Goal: Task Accomplishment & Management: Manage account settings

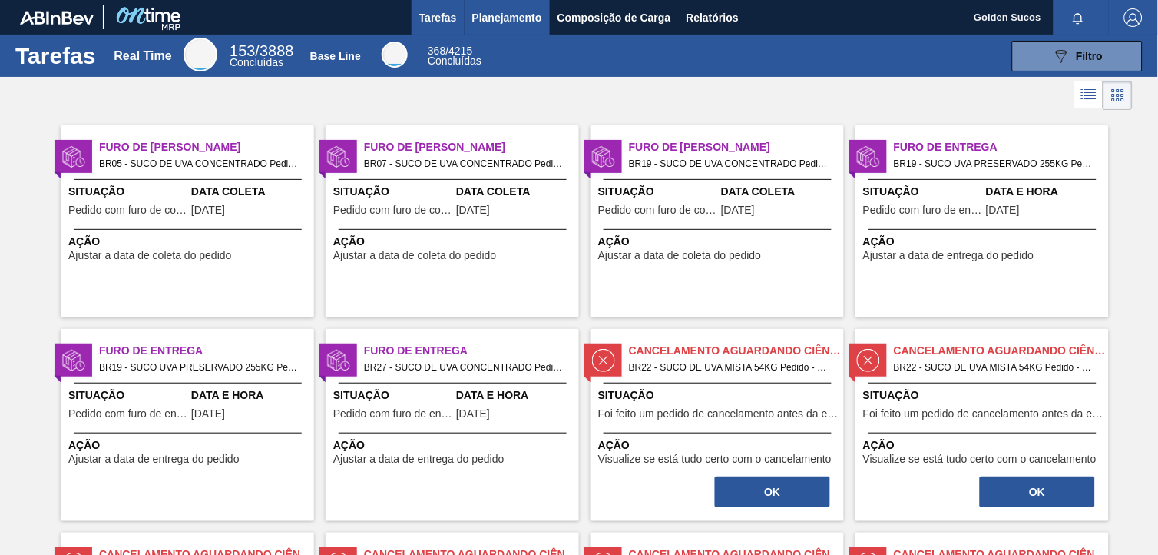
click at [517, 20] on span "Planejamento" at bounding box center [507, 17] width 70 height 18
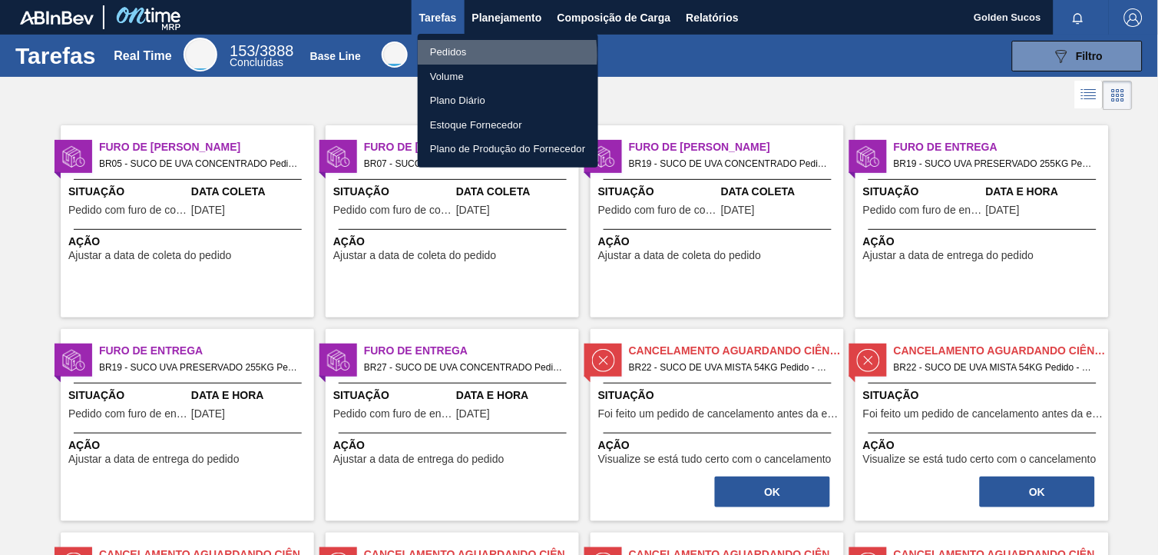
click at [462, 55] on li "Pedidos" at bounding box center [508, 52] width 181 height 25
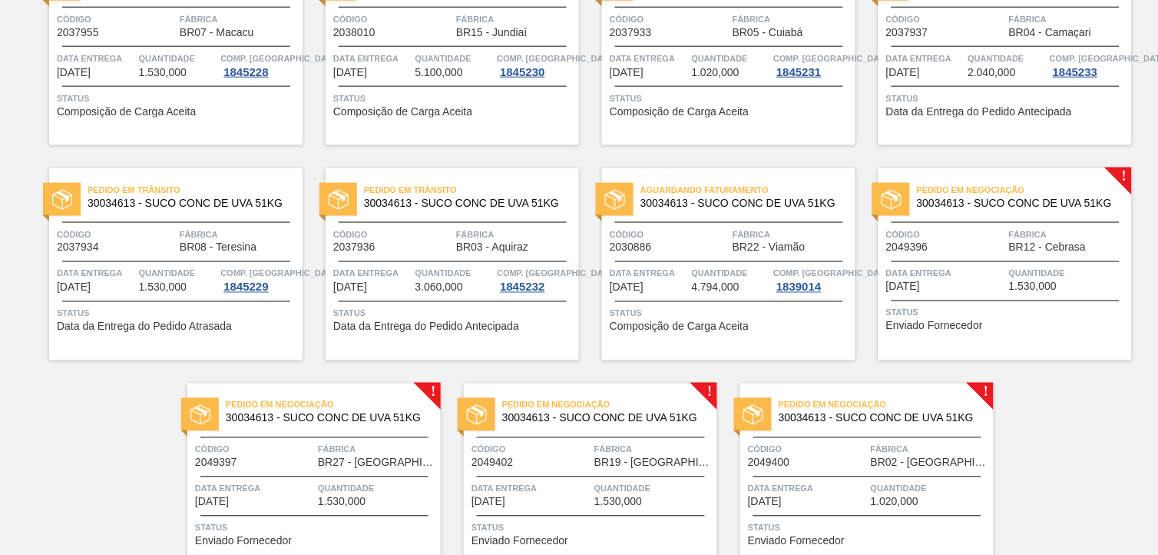
scroll to position [394, 0]
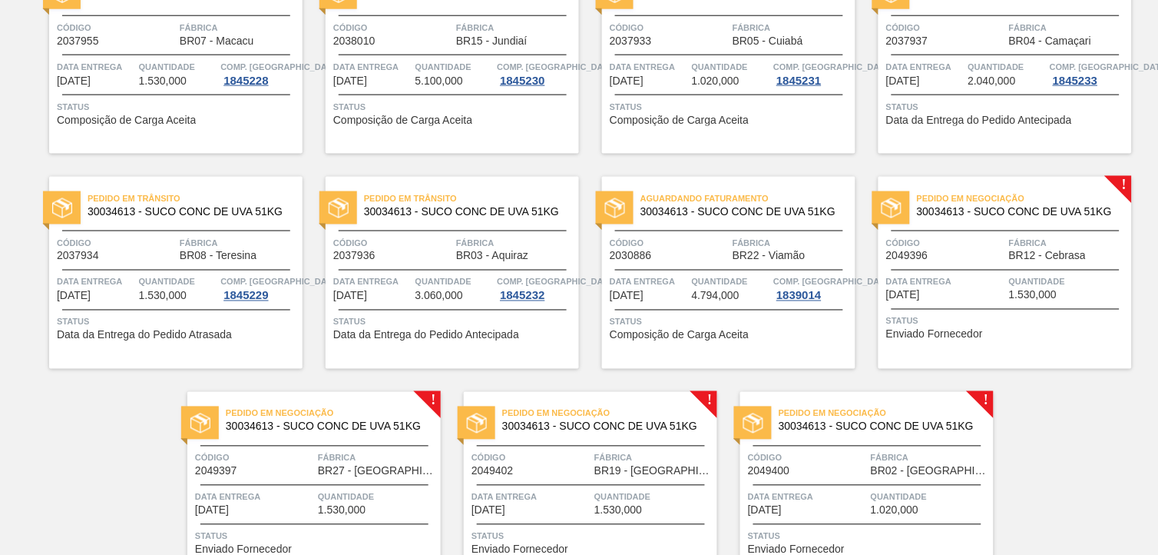
click at [1027, 204] on span "Pedido em Negociação" at bounding box center [1024, 198] width 215 height 15
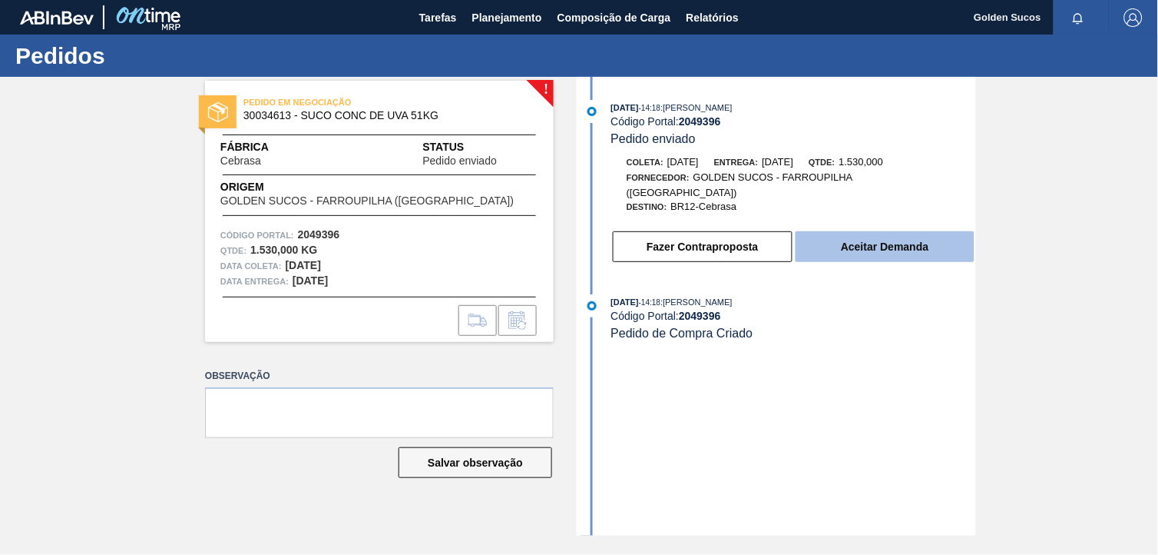
click at [897, 242] on button "Aceitar Demanda" at bounding box center [885, 246] width 179 height 31
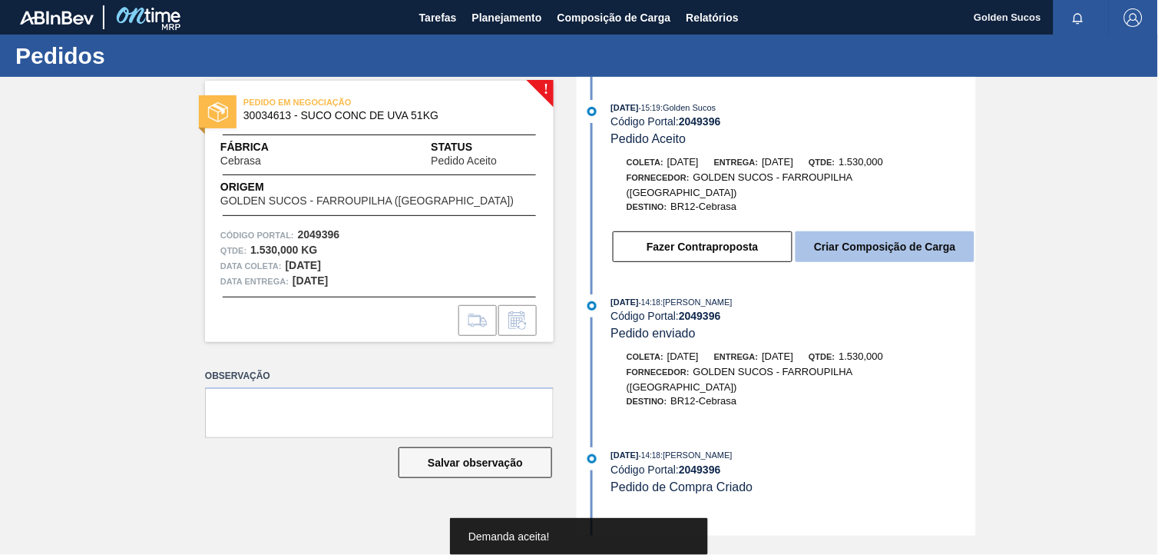
click at [911, 238] on button "Criar Composição de Carga" at bounding box center [885, 246] width 179 height 31
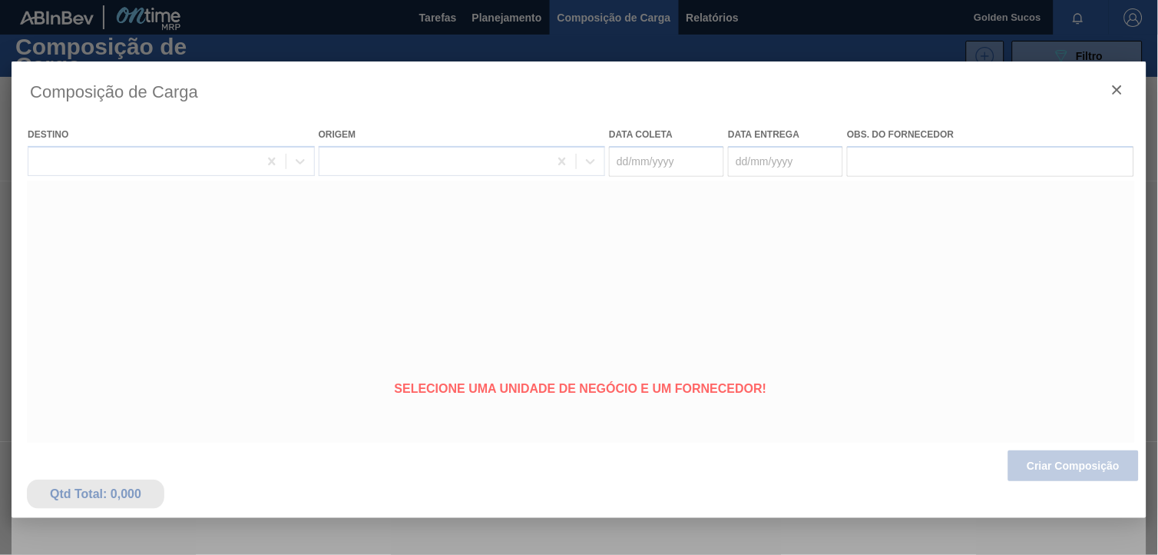
type coleta "[DATE]"
type Entrega "[DATE]"
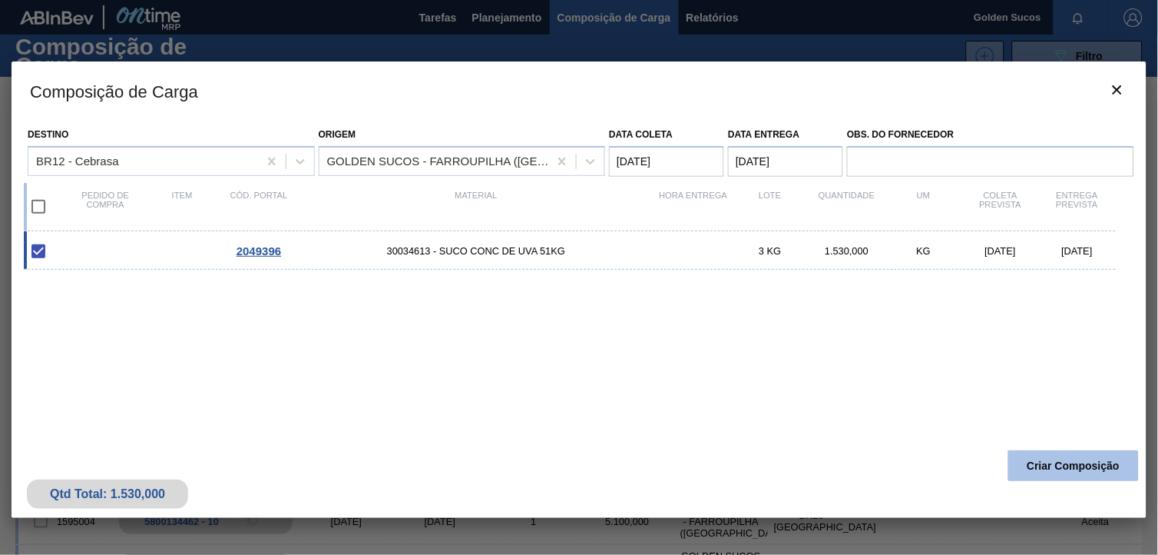
click at [1076, 474] on button "Criar Composição" at bounding box center [1074, 465] width 131 height 31
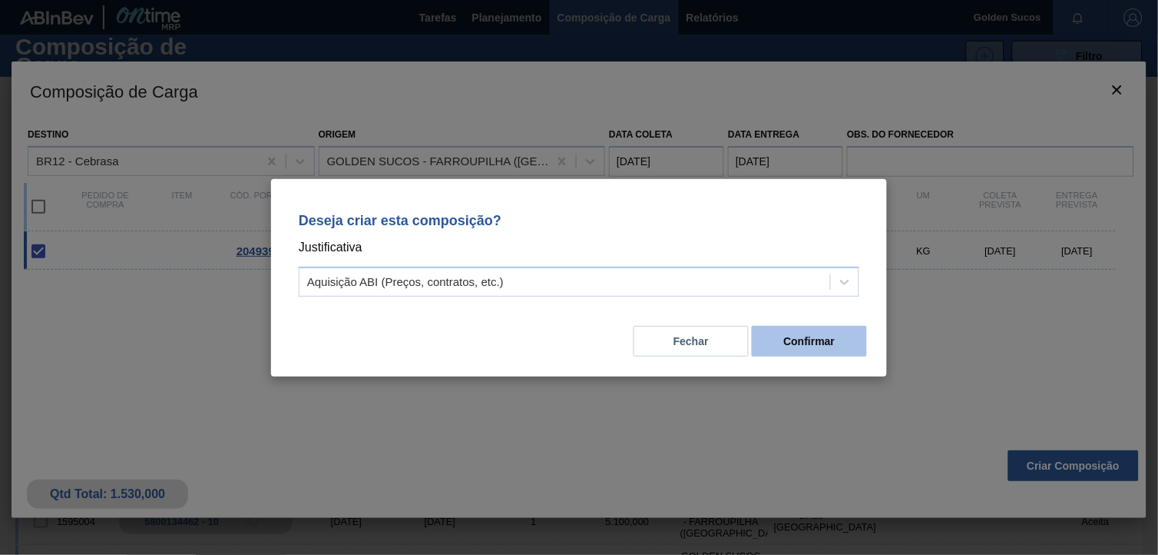
click at [820, 339] on button "Confirmar" at bounding box center [809, 341] width 115 height 31
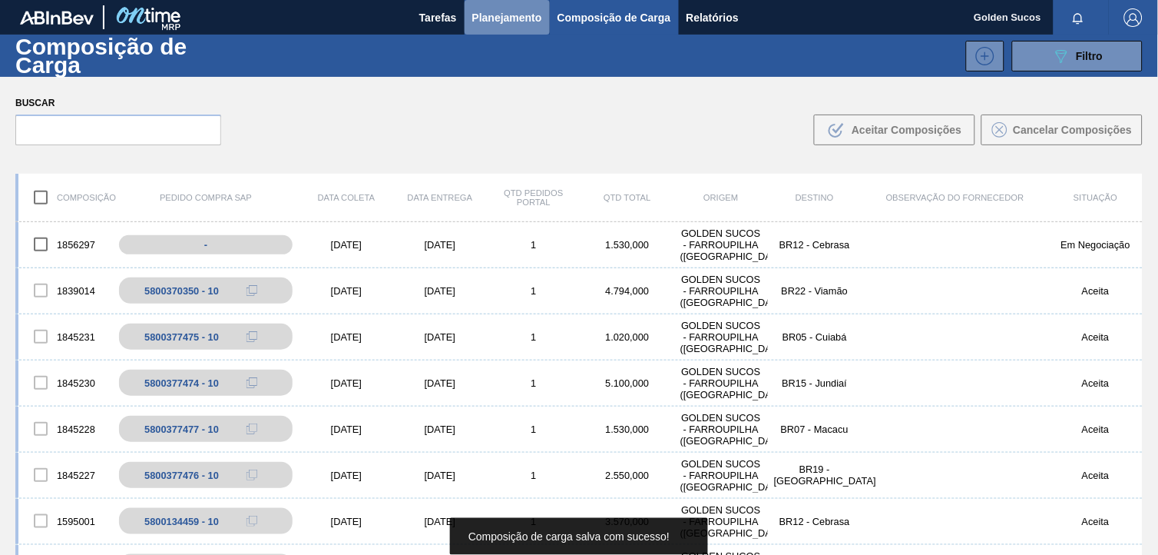
click at [502, 18] on span "Planejamento" at bounding box center [507, 17] width 70 height 18
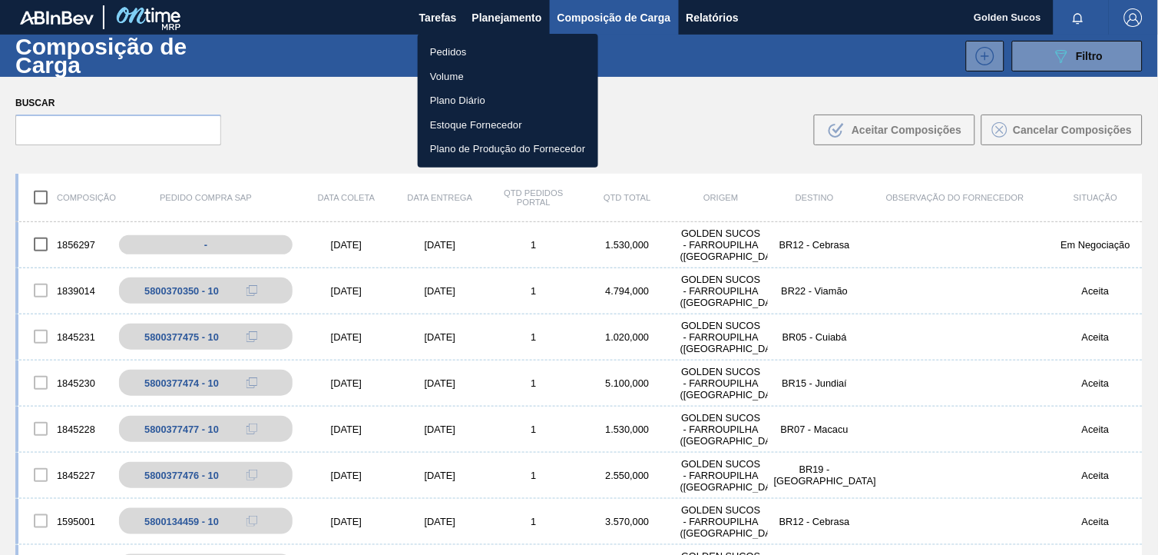
drag, startPoint x: 462, startPoint y: 52, endPoint x: 489, endPoint y: 56, distance: 27.2
click at [462, 52] on li "Pedidos" at bounding box center [508, 52] width 181 height 25
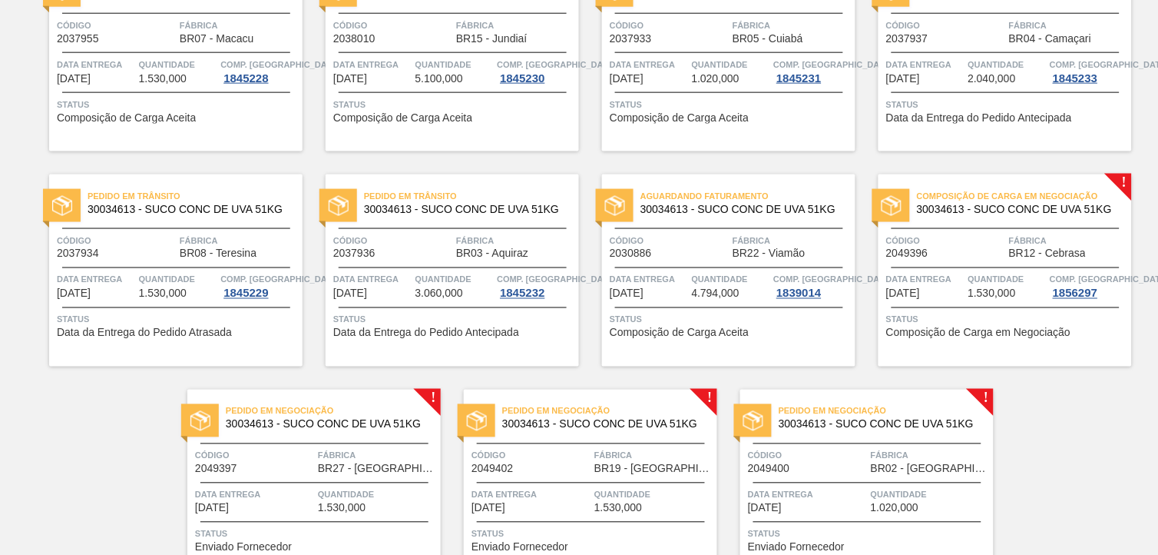
scroll to position [426, 0]
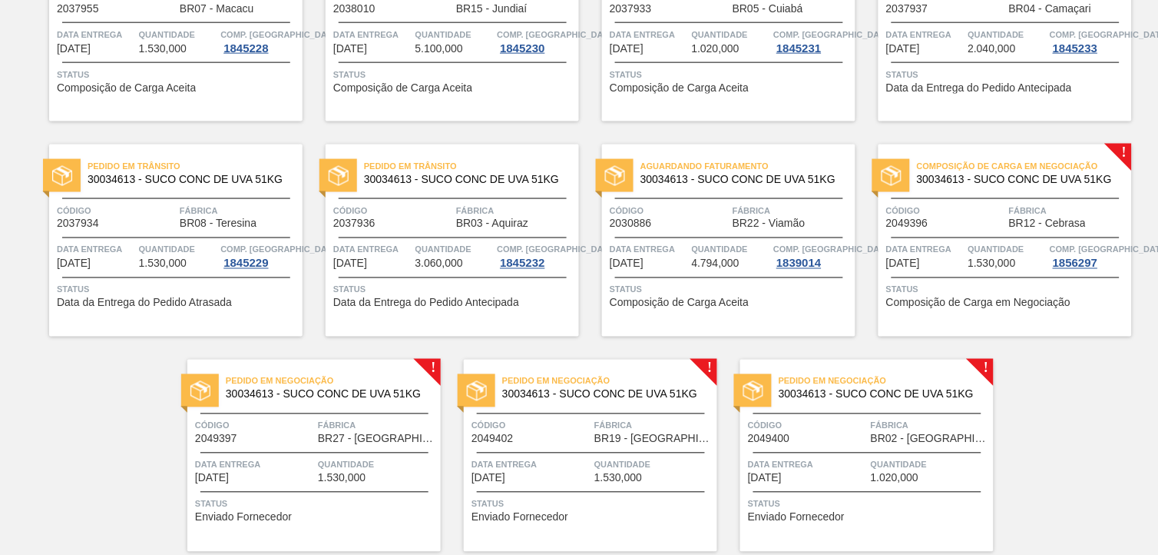
click at [366, 403] on div "Pedido em Negociação 30034613 - SUCO CONC DE UVA 51KG" at bounding box center [313, 388] width 253 height 35
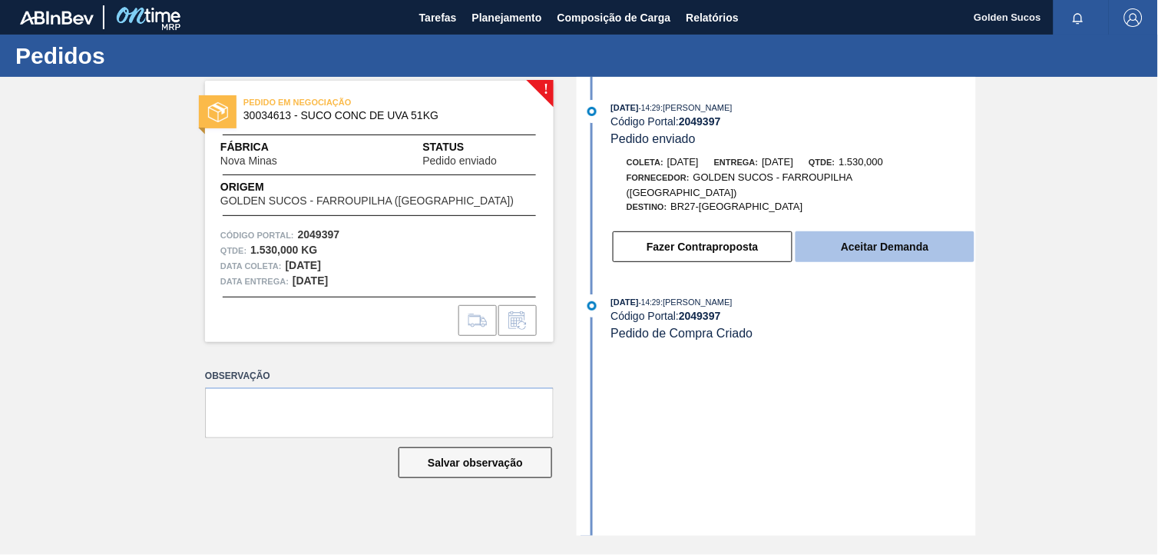
click at [905, 242] on button "Aceitar Demanda" at bounding box center [885, 246] width 179 height 31
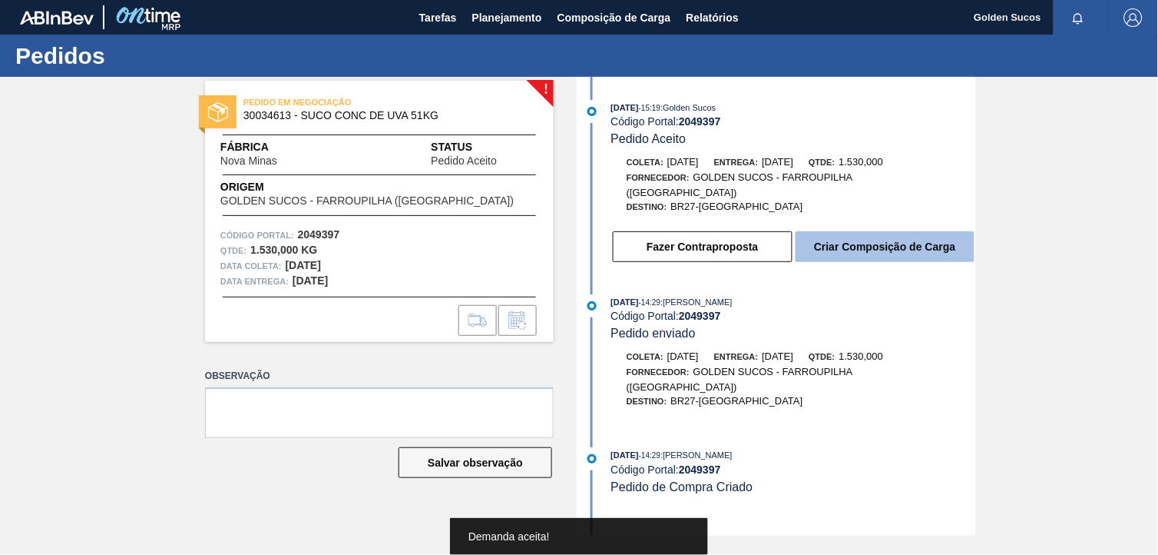
click at [928, 239] on button "Criar Composição de Carga" at bounding box center [885, 246] width 179 height 31
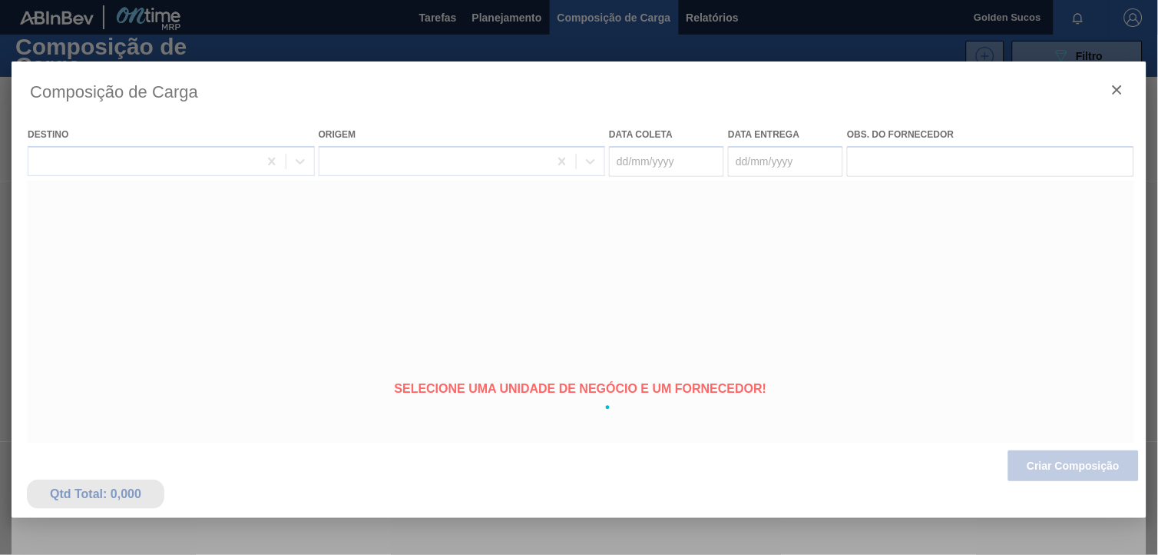
type coleta "[DATE]"
type Entrega "[DATE]"
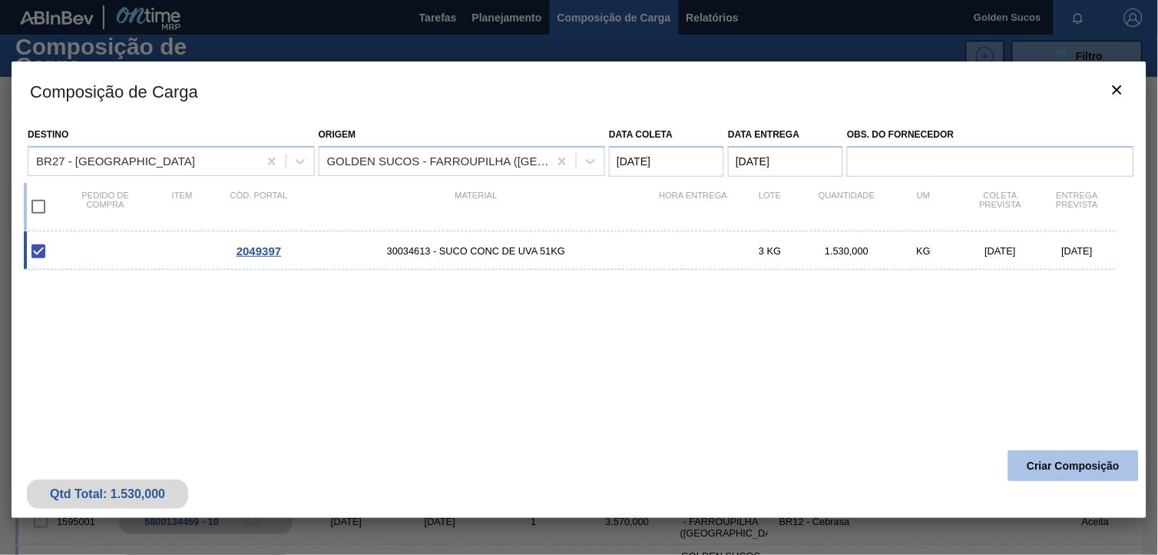
click at [1045, 465] on button "Criar Composição" at bounding box center [1074, 465] width 131 height 31
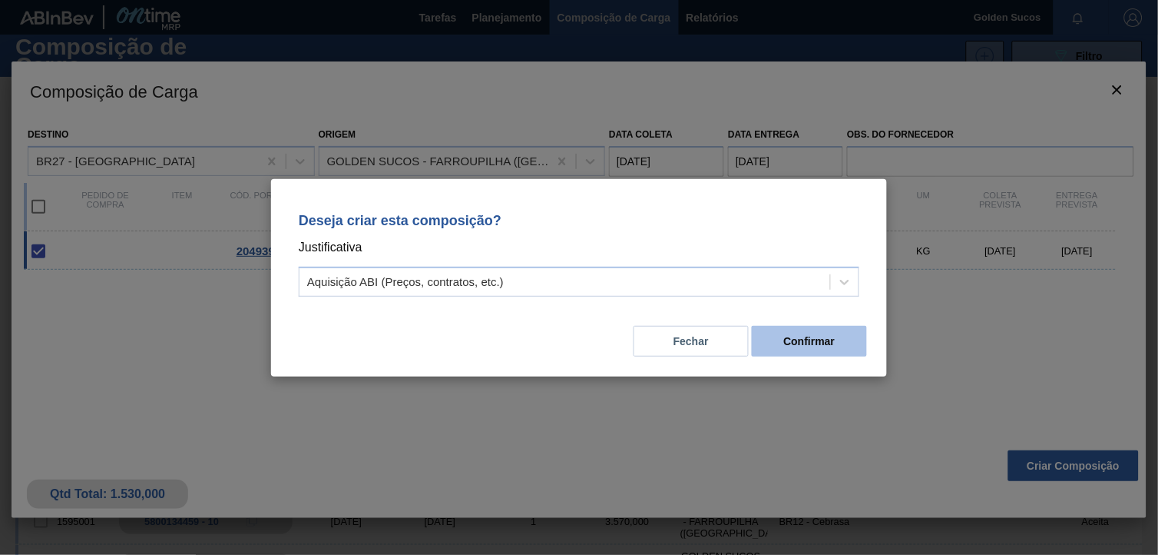
click at [834, 343] on button "Confirmar" at bounding box center [809, 341] width 115 height 31
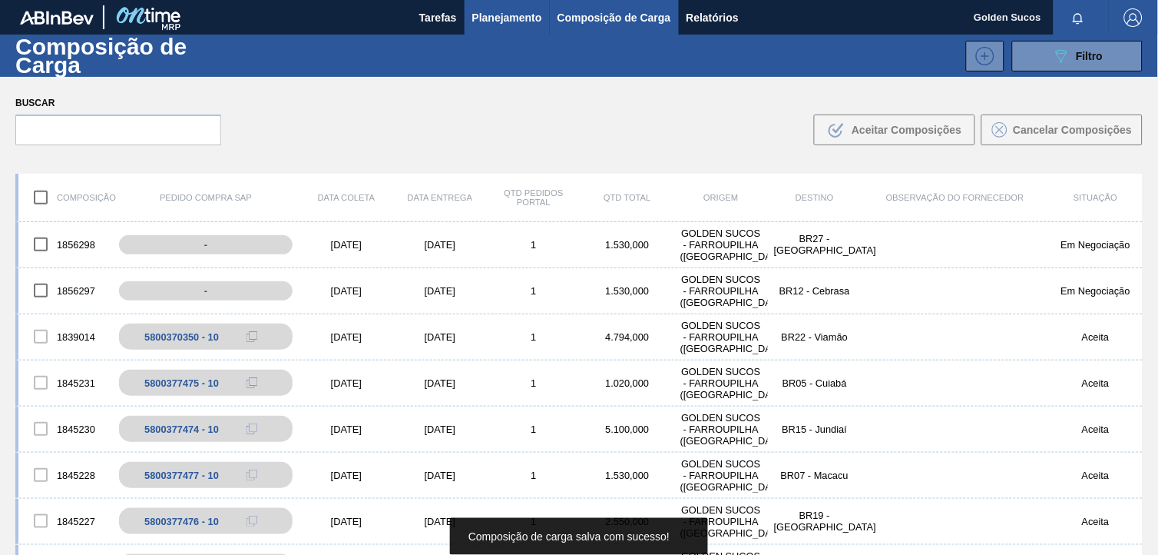
click at [502, 17] on span "Planejamento" at bounding box center [507, 17] width 70 height 18
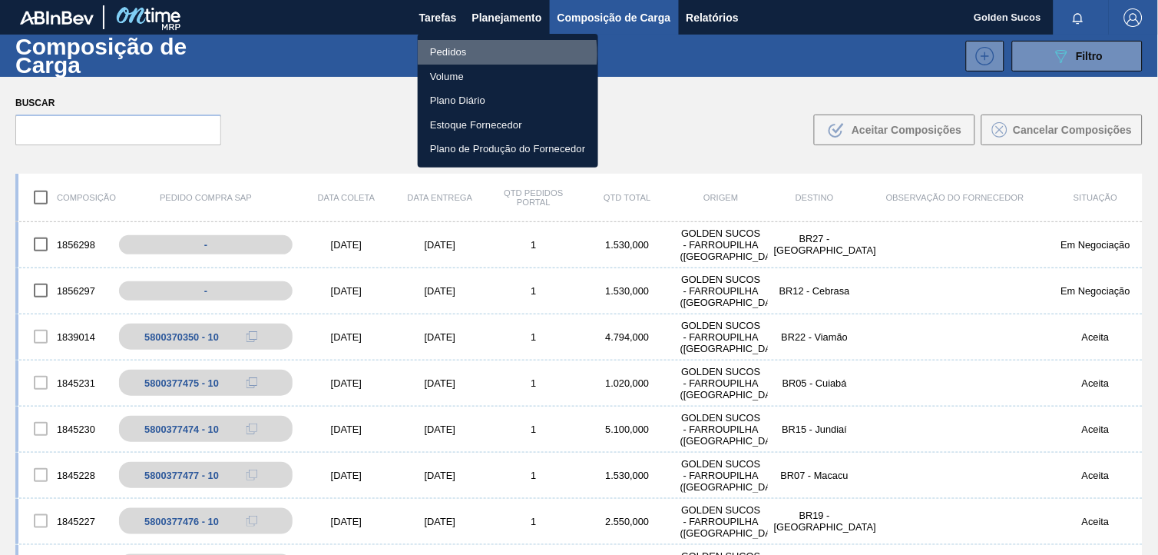
click at [470, 54] on li "Pedidos" at bounding box center [508, 52] width 181 height 25
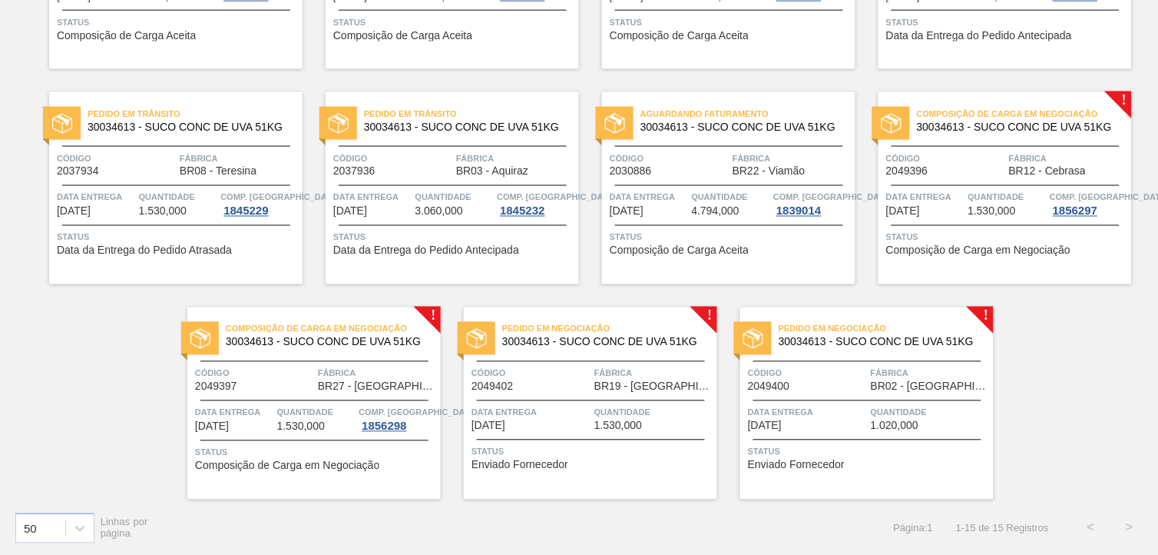
scroll to position [479, 0]
click at [635, 334] on span "Pedido em Negociação" at bounding box center [609, 327] width 215 height 15
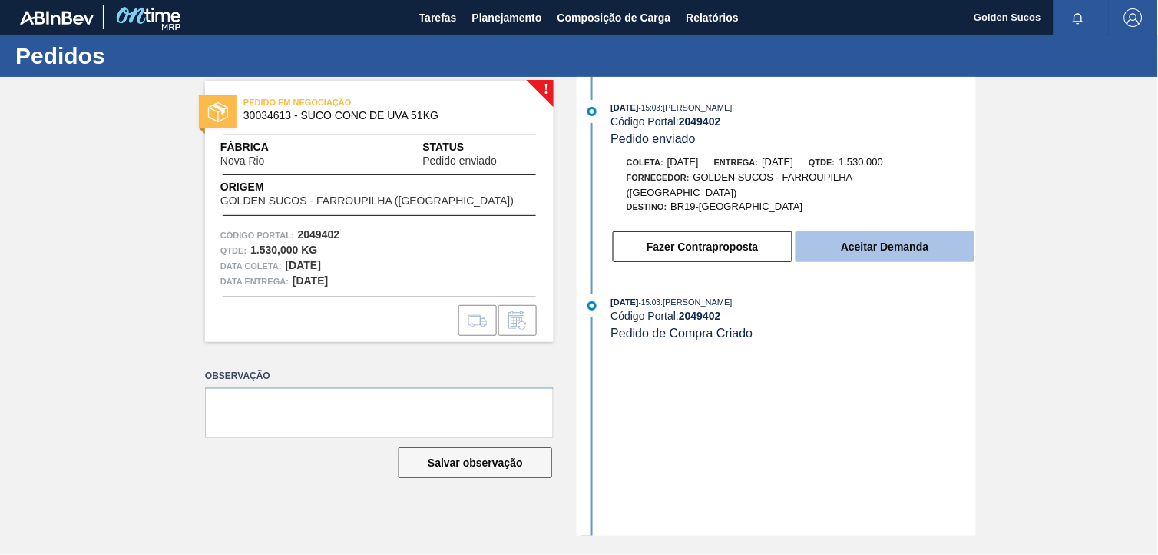
click at [892, 240] on button "Aceitar Demanda" at bounding box center [885, 246] width 179 height 31
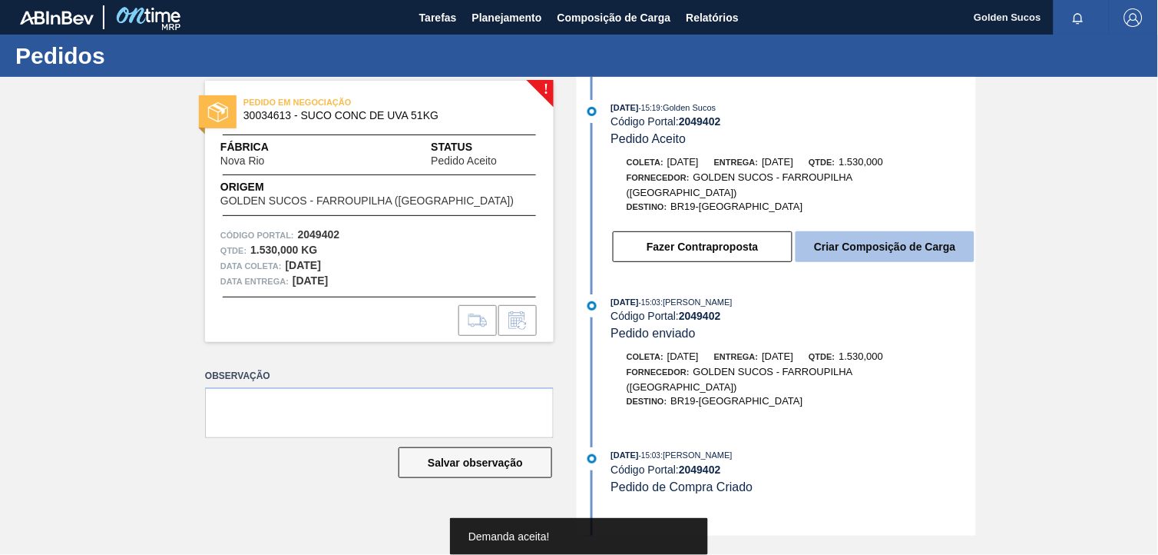
click at [906, 241] on button "Criar Composição de Carga" at bounding box center [885, 246] width 179 height 31
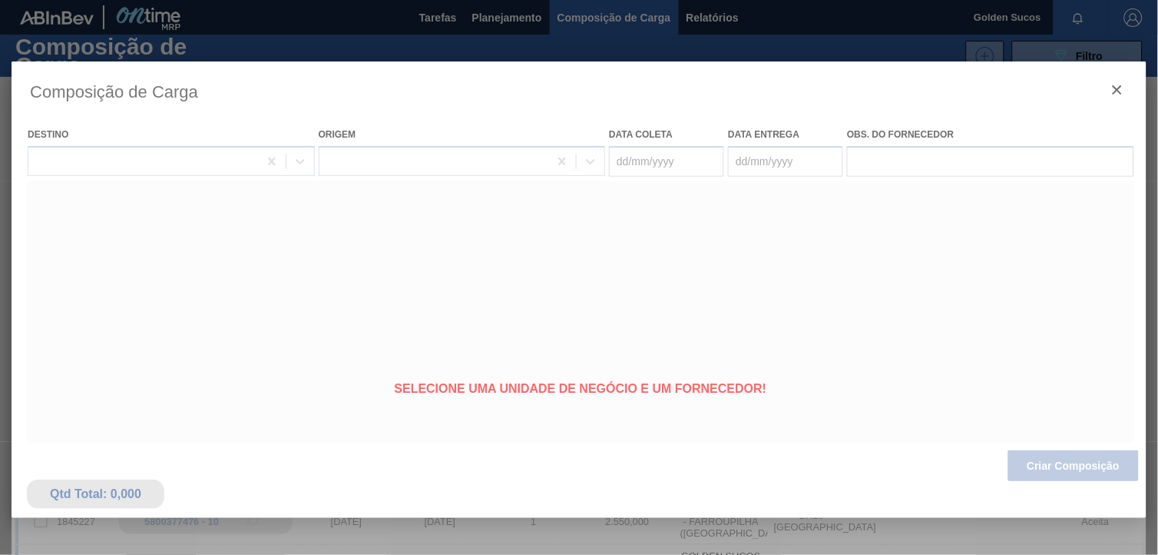
type coleta "[DATE]"
type Entrega "[DATE]"
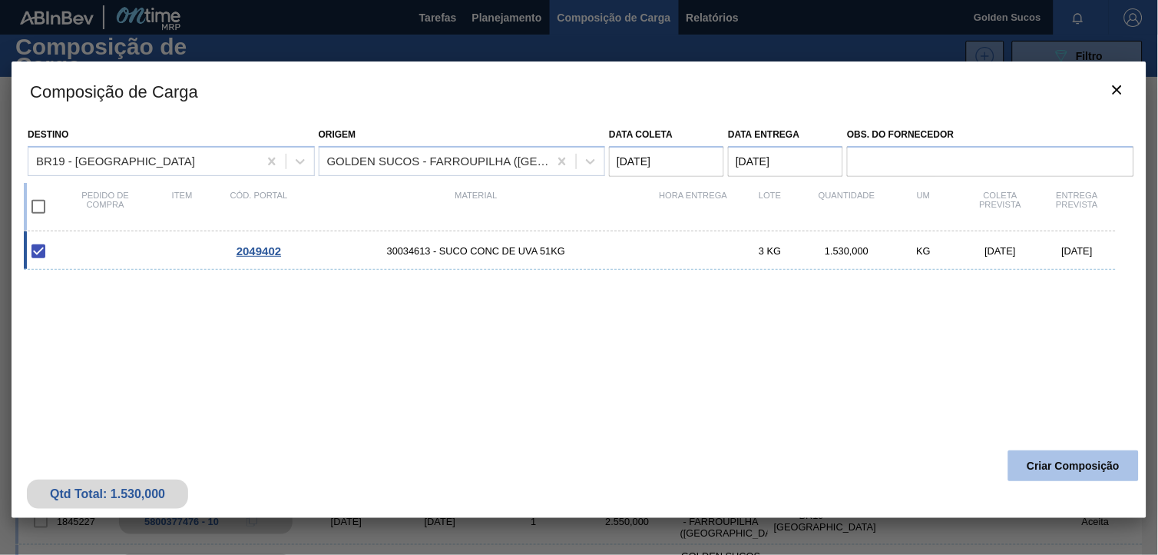
click at [1085, 473] on button "Criar Composição" at bounding box center [1074, 465] width 131 height 31
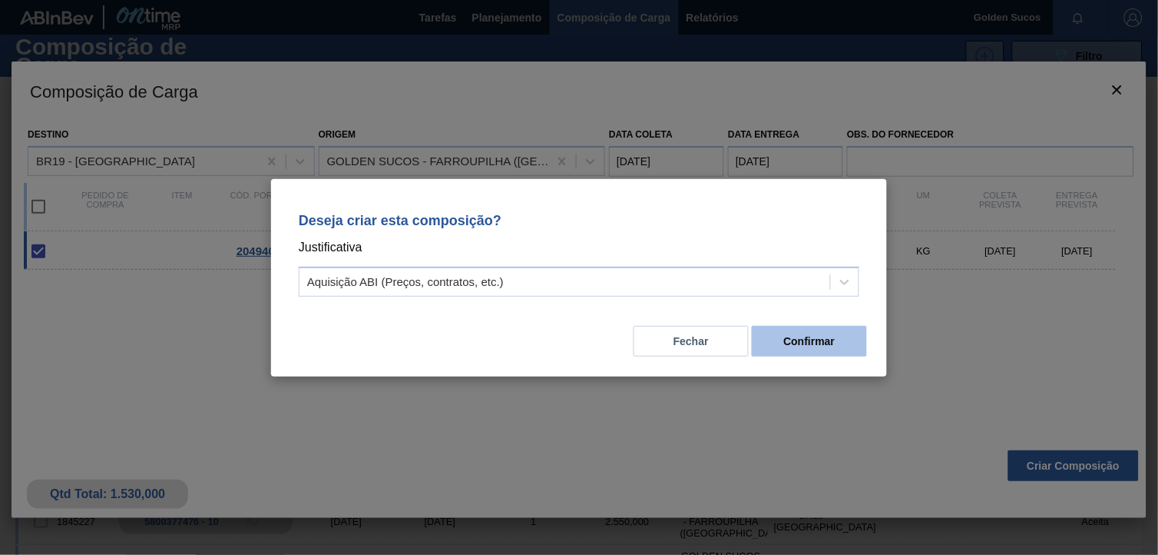
click at [843, 343] on button "Confirmar" at bounding box center [809, 341] width 115 height 31
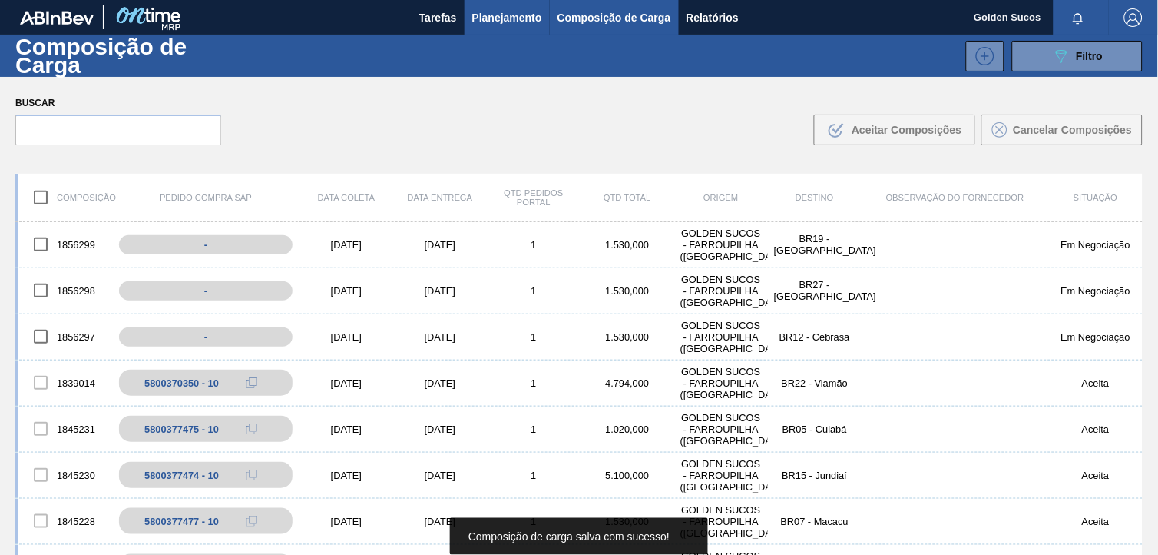
click at [504, 21] on span "Planejamento" at bounding box center [507, 17] width 70 height 18
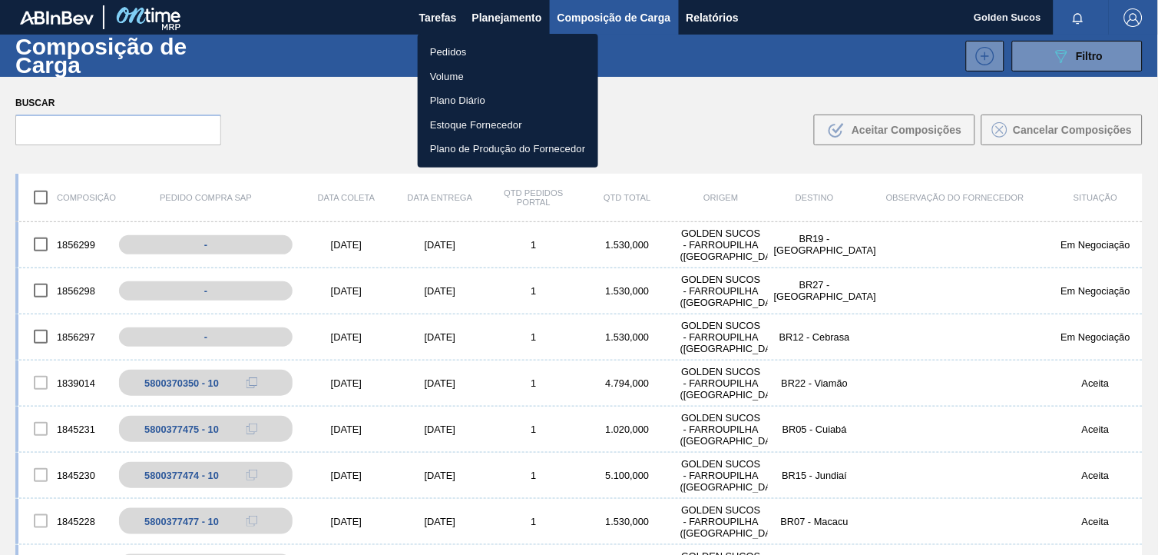
click at [466, 55] on li "Pedidos" at bounding box center [508, 52] width 181 height 25
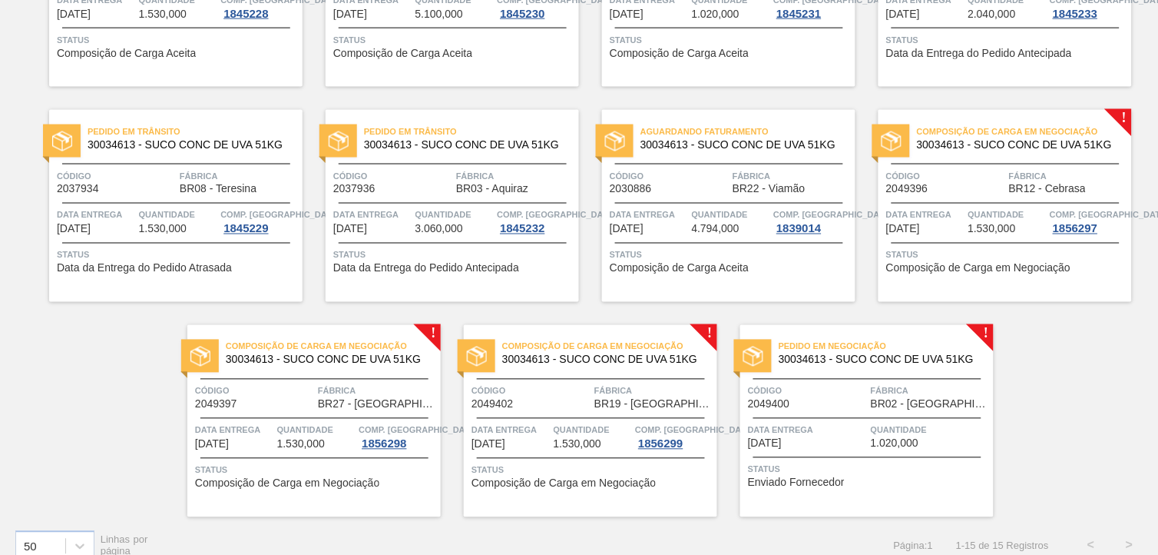
scroll to position [479, 0]
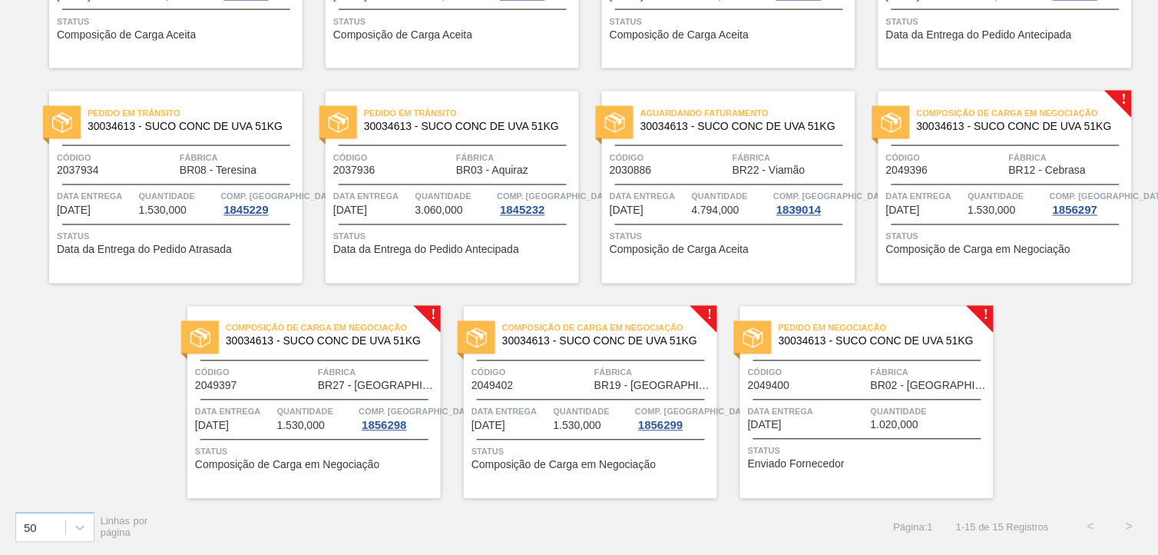
click at [949, 336] on span "30034613 - SUCO CONC DE UVA 51KG" at bounding box center [880, 342] width 203 height 12
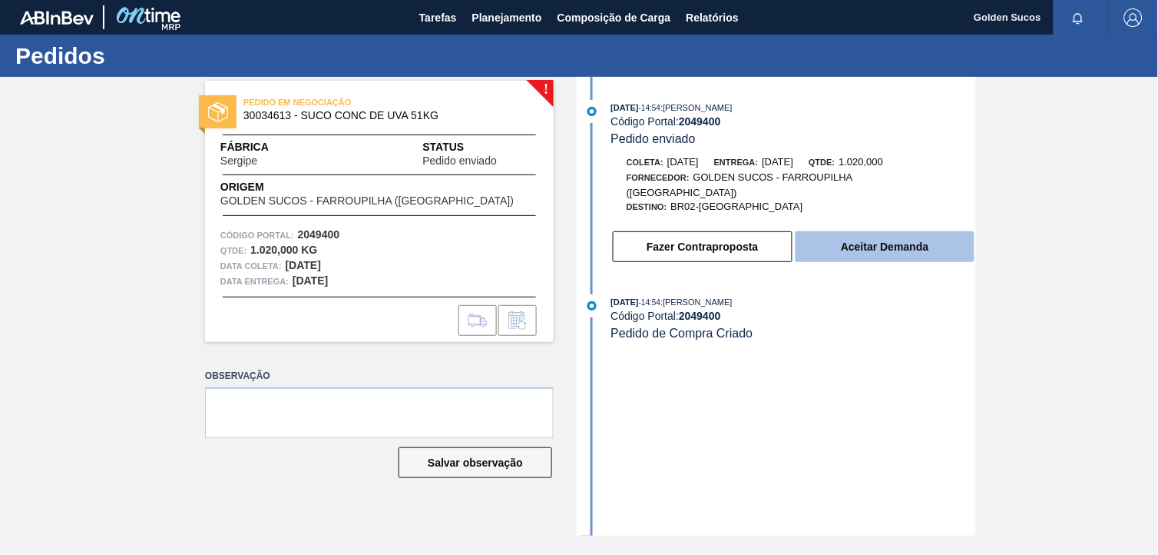
click at [912, 236] on button "Aceitar Demanda" at bounding box center [885, 246] width 179 height 31
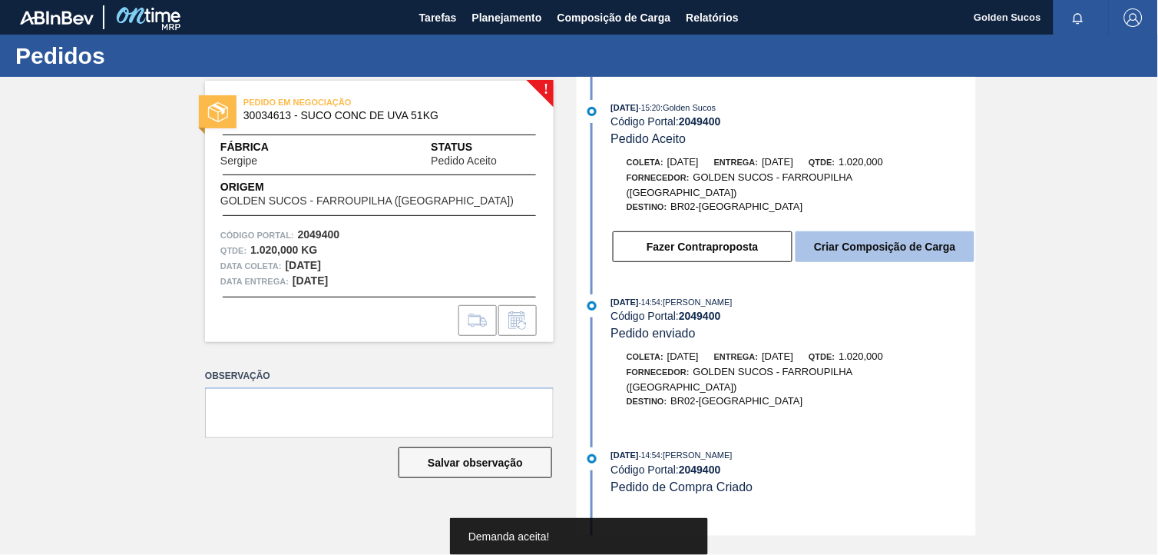
click at [913, 235] on button "Criar Composição de Carga" at bounding box center [885, 246] width 179 height 31
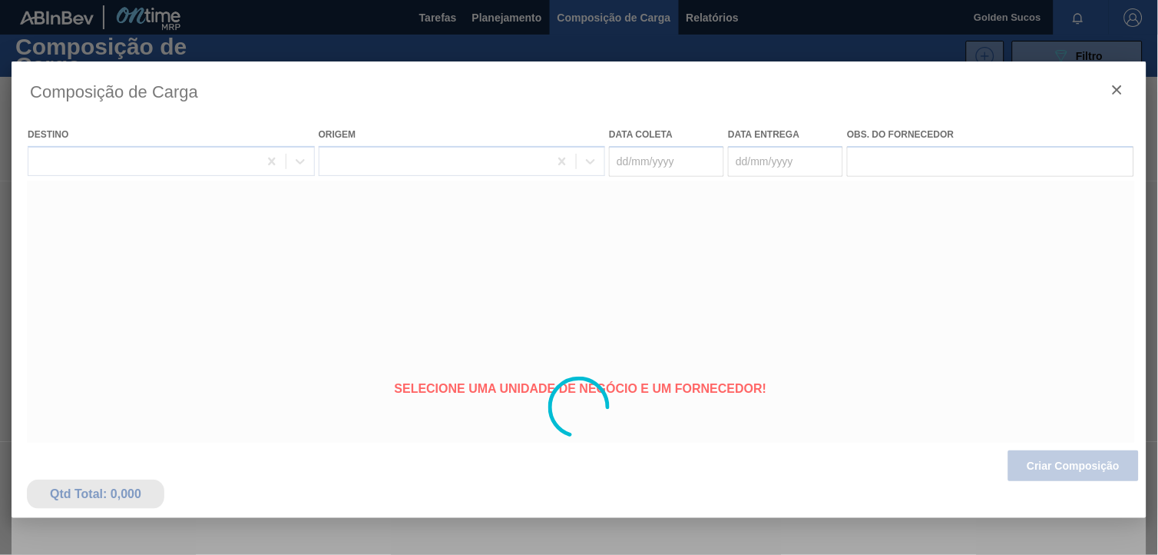
type coleta "[DATE]"
type Entrega "[DATE]"
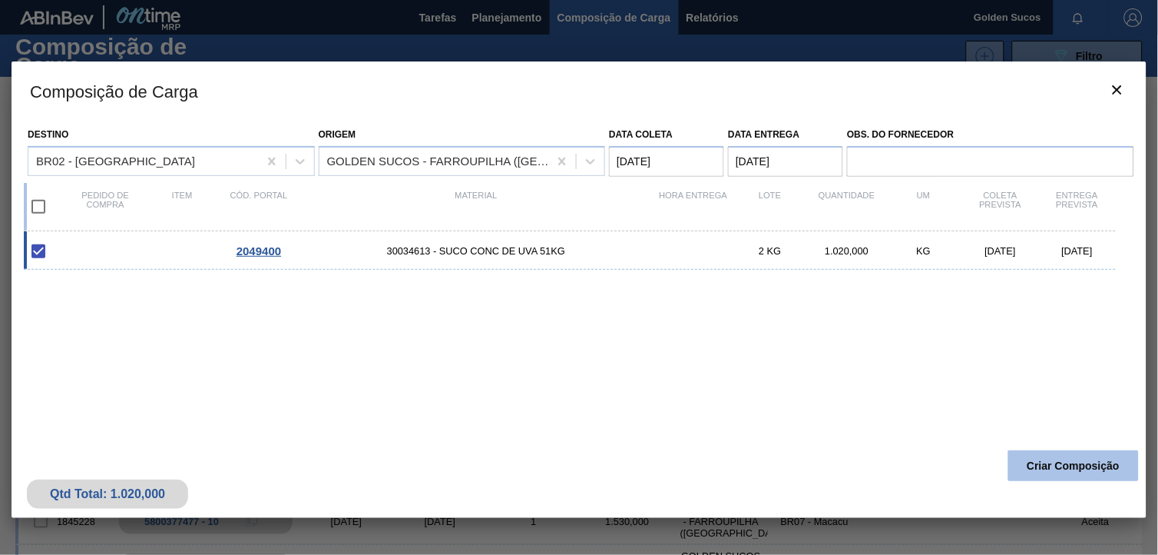
click at [1110, 462] on button "Criar Composição" at bounding box center [1074, 465] width 131 height 31
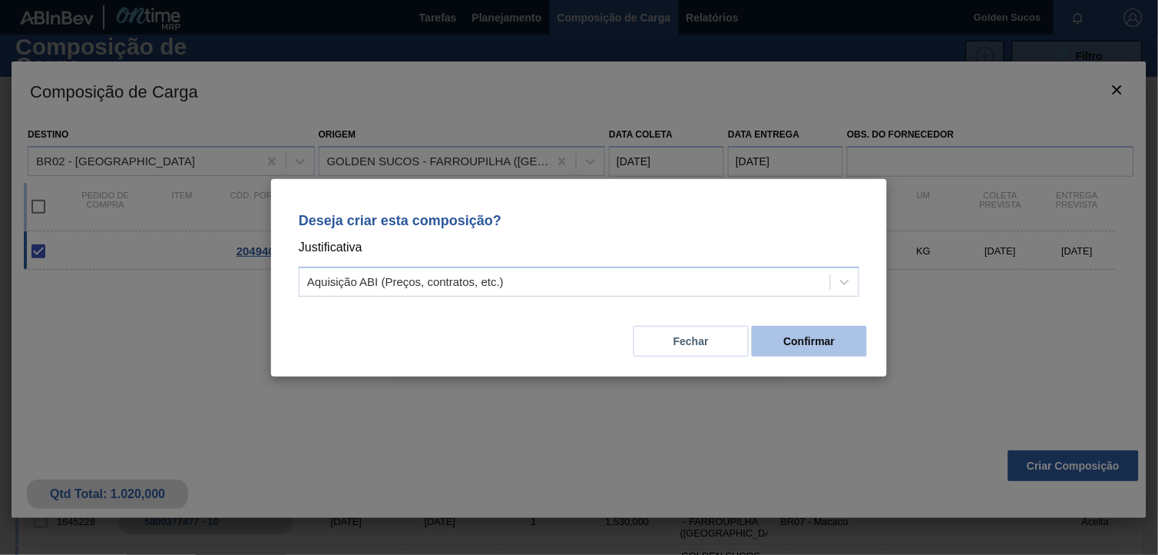
click at [788, 331] on button "Confirmar" at bounding box center [809, 341] width 115 height 31
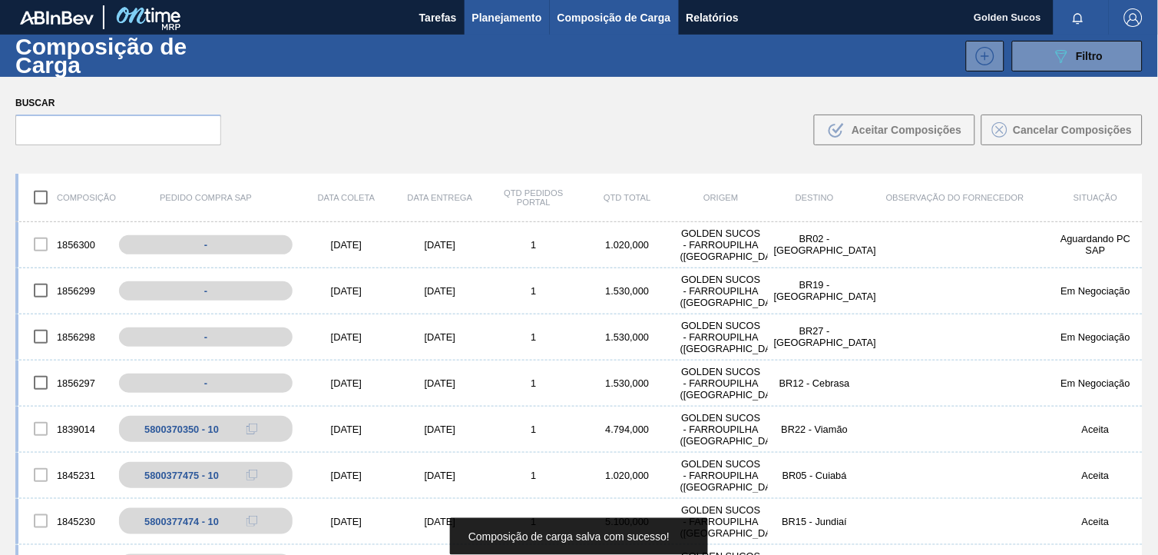
click at [501, 19] on span "Planejamento" at bounding box center [507, 17] width 70 height 18
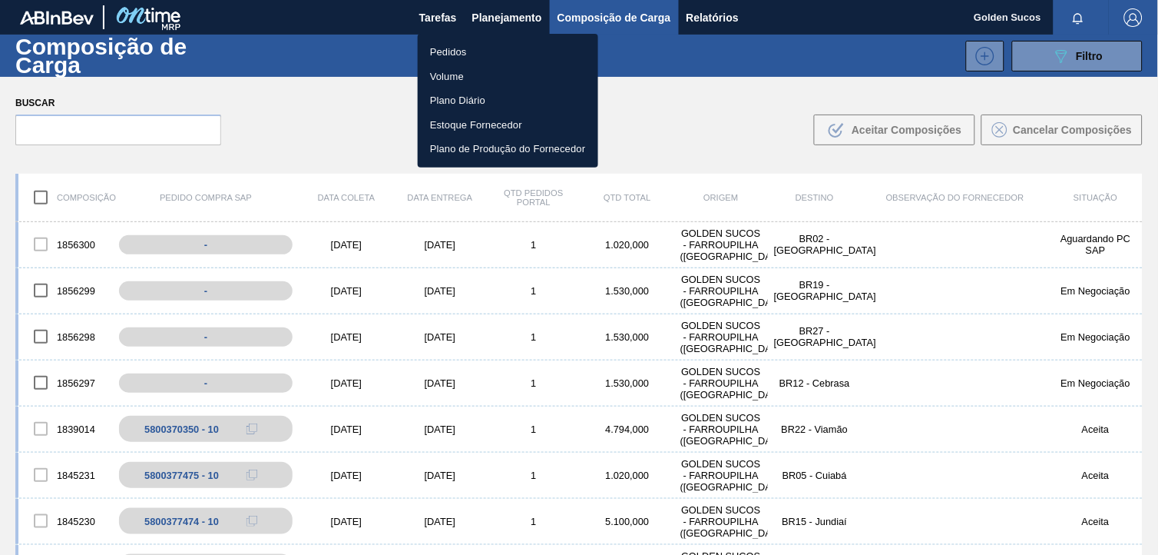
drag, startPoint x: 465, startPoint y: 48, endPoint x: 525, endPoint y: 61, distance: 61.3
click at [465, 48] on li "Pedidos" at bounding box center [508, 52] width 181 height 25
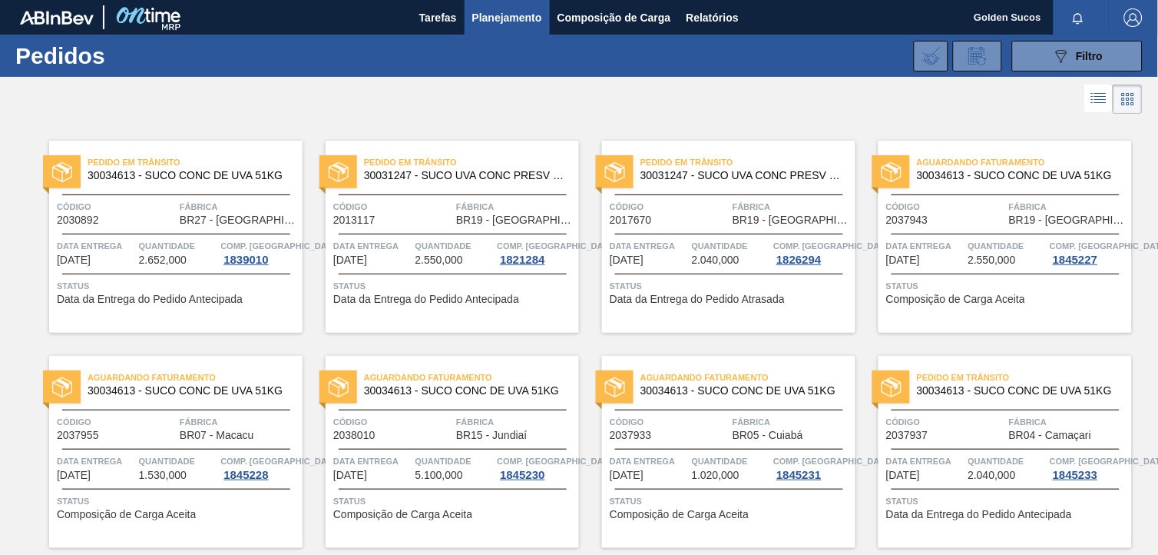
click at [194, 131] on div "Pedido em Trânsito 30034613 - SUCO CONC DE UVA 51KG Código 2030892 Fábrica BR27…" at bounding box center [164, 225] width 277 height 215
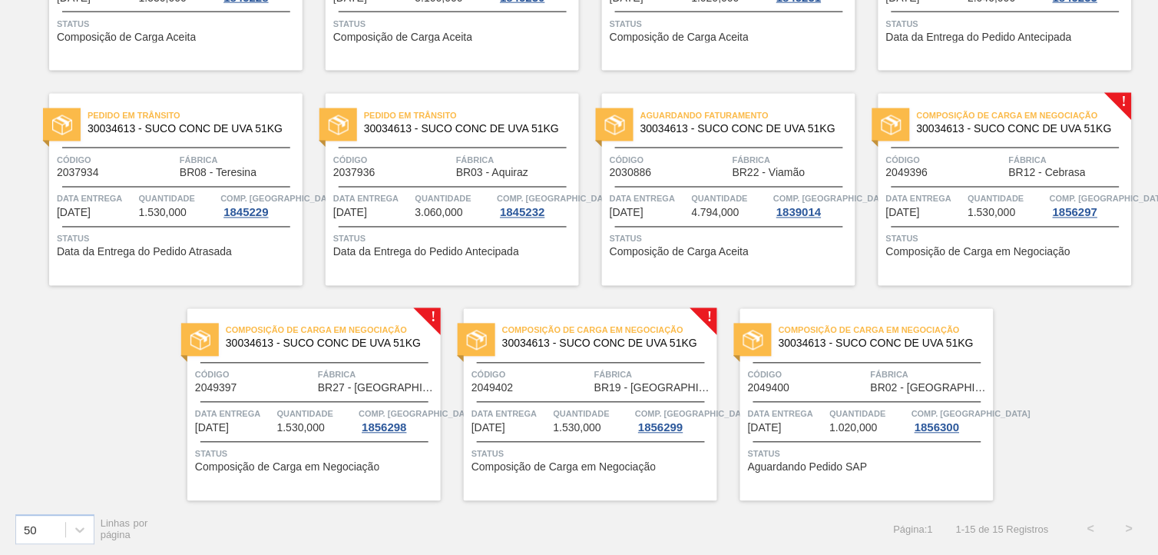
scroll to position [479, 0]
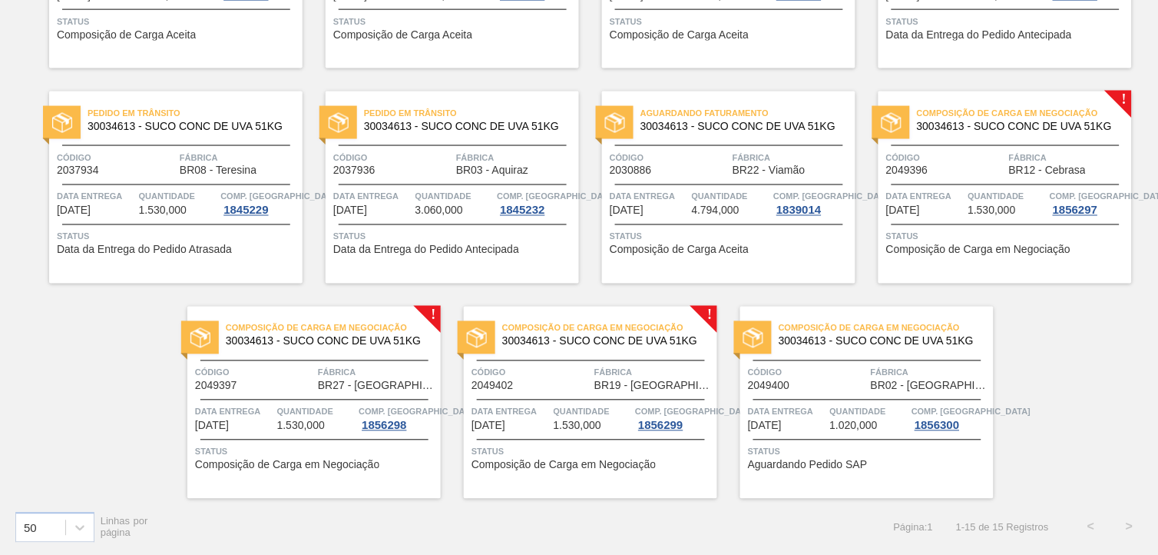
click at [1061, 121] on span "30034613 - SUCO CONC DE UVA 51KG" at bounding box center [1018, 127] width 203 height 12
